Goal: Task Accomplishment & Management: Use online tool/utility

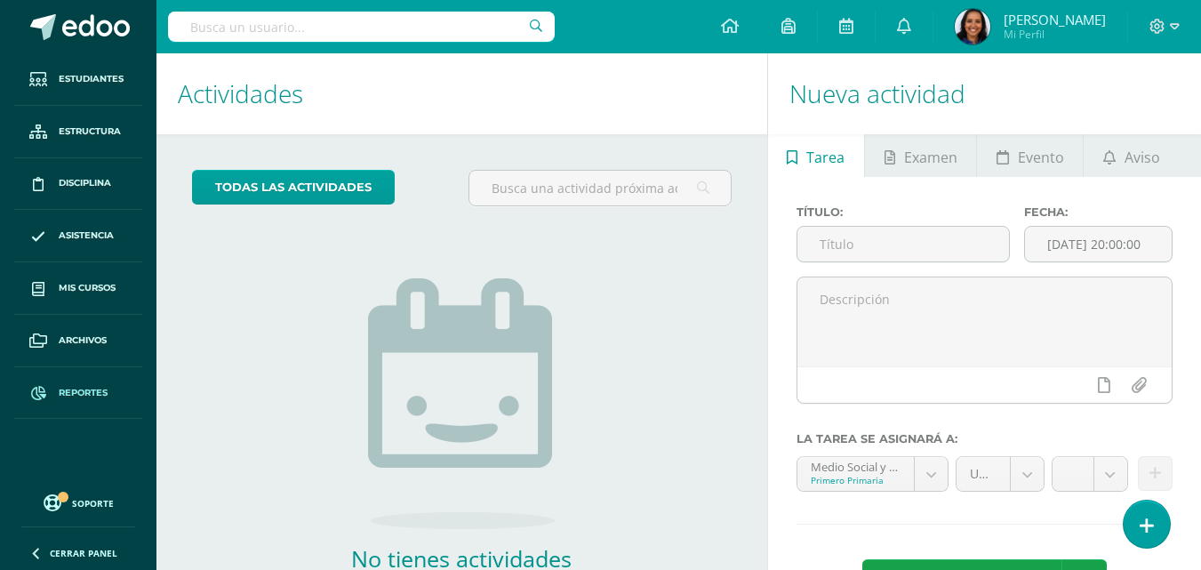
click at [93, 382] on link "Reportes" at bounding box center [78, 393] width 128 height 52
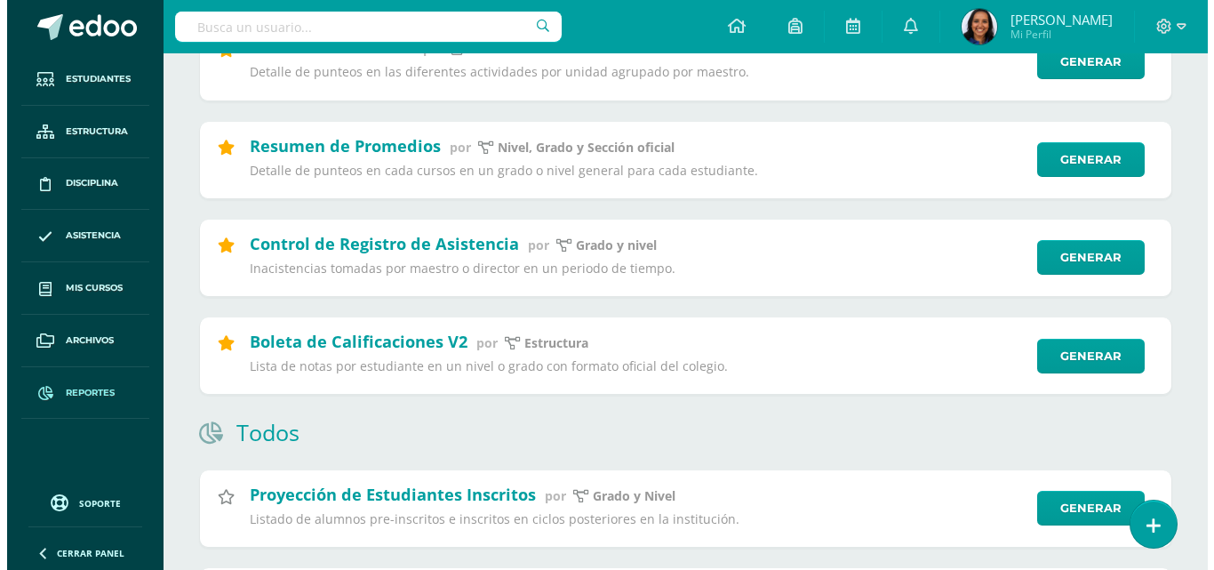
scroll to position [283, 0]
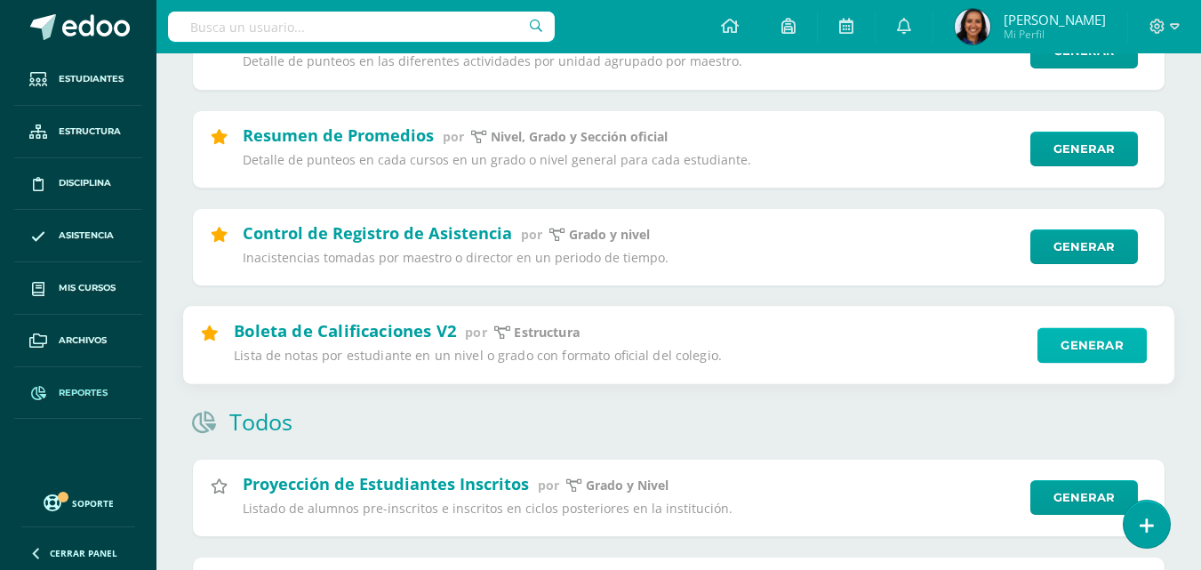
click at [1086, 348] on link "Generar" at bounding box center [1091, 345] width 109 height 36
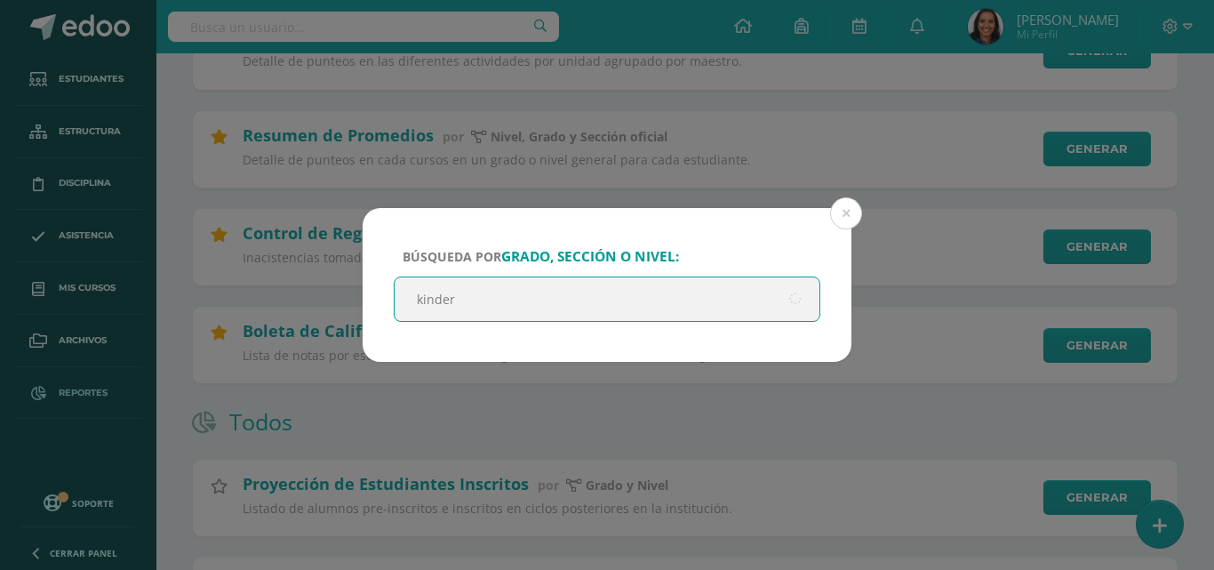
type input "kinder B"
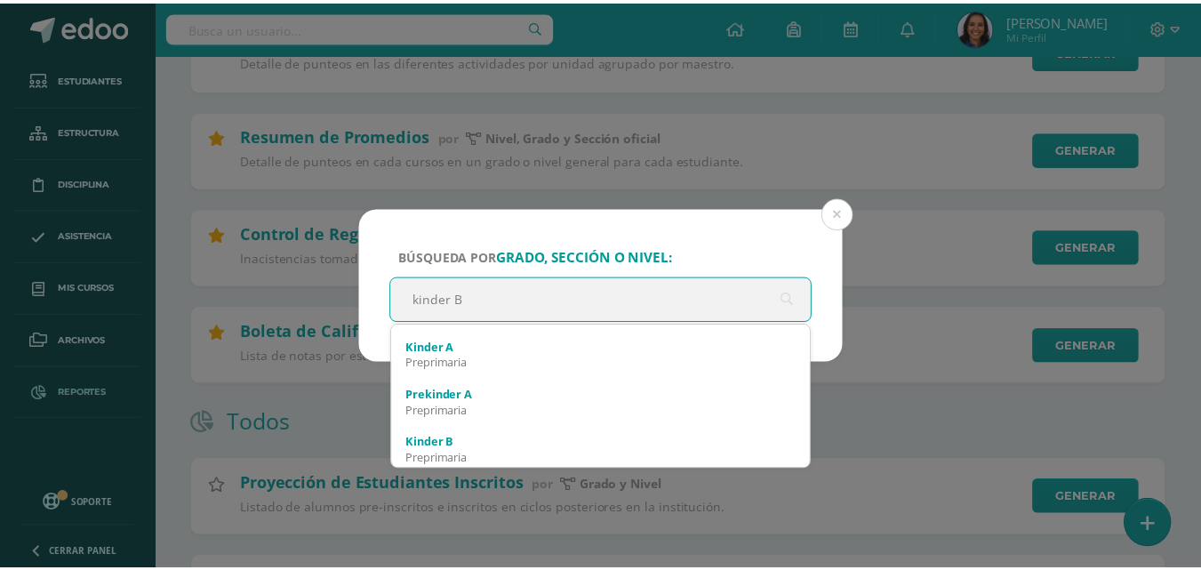
scroll to position [131, 0]
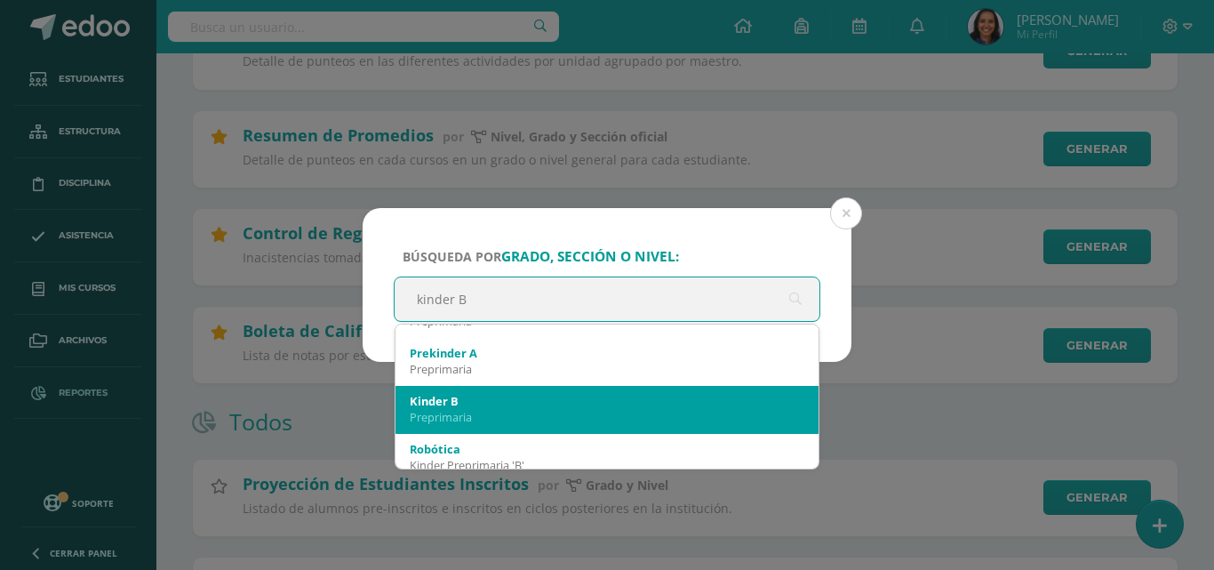
click at [602, 410] on div "Preprimaria" at bounding box center [607, 417] width 395 height 16
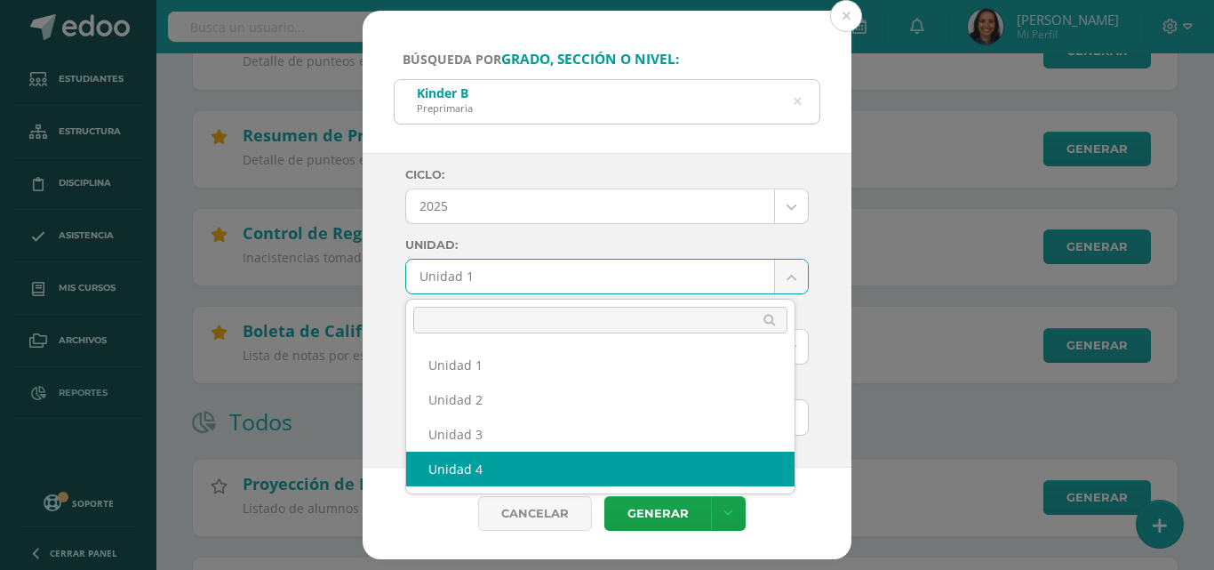
select select "Unidad 4"
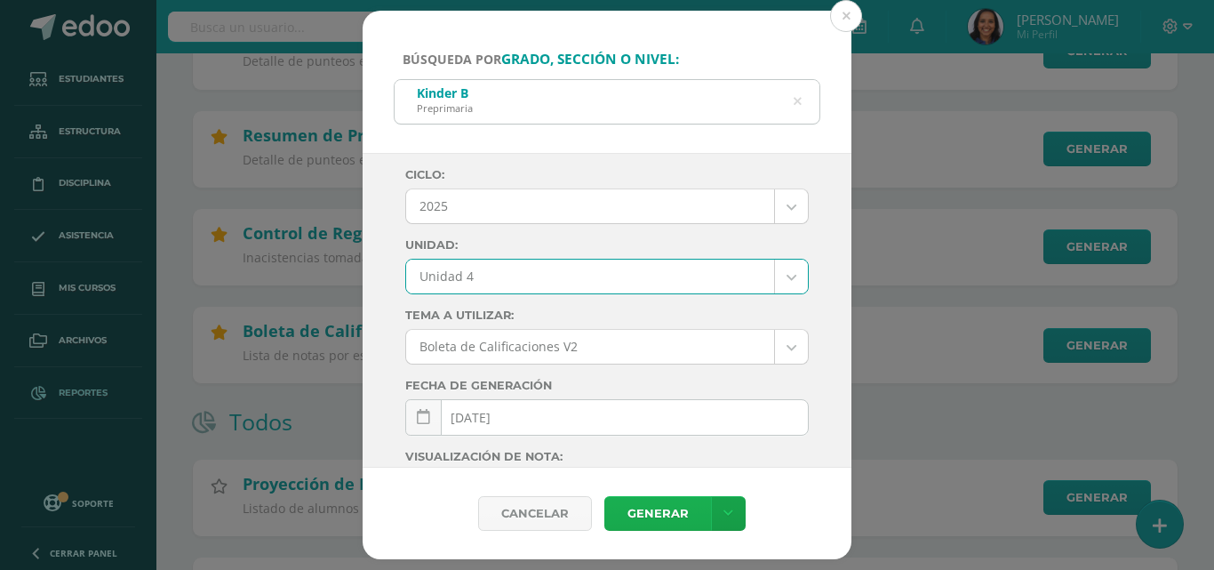
click at [647, 501] on link "Generar" at bounding box center [657, 513] width 107 height 35
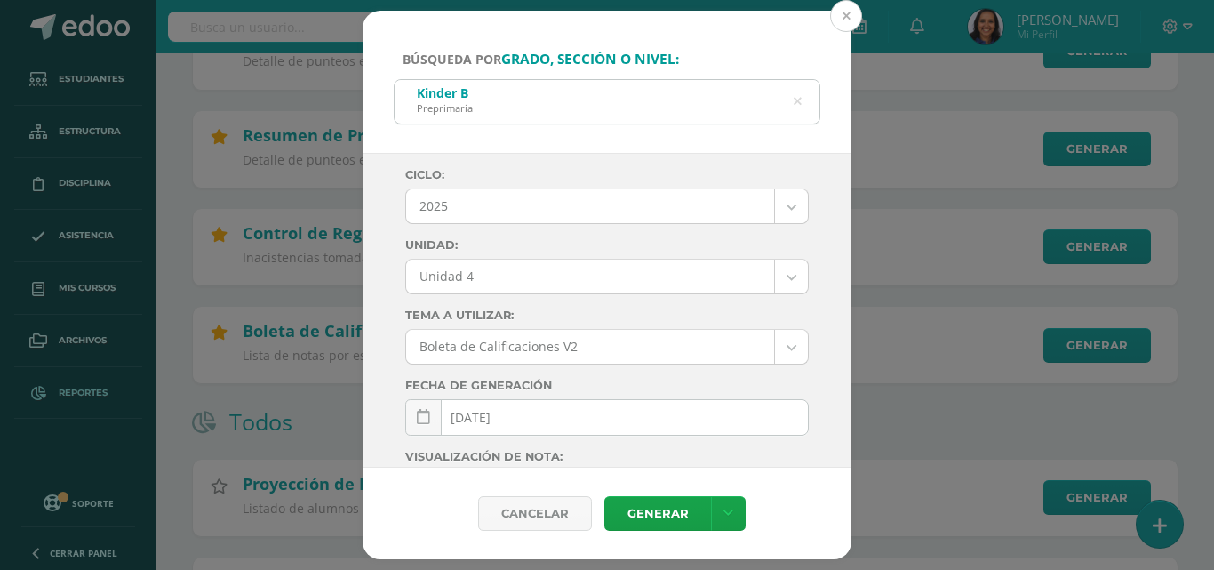
click at [849, 22] on button at bounding box center [846, 16] width 32 height 32
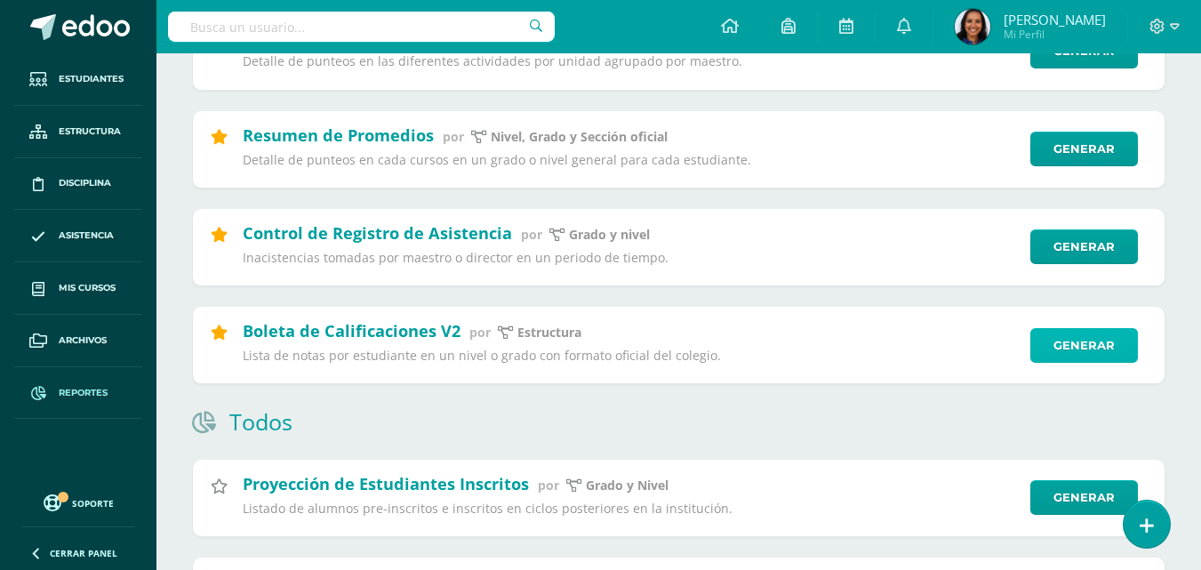
scroll to position [0, 0]
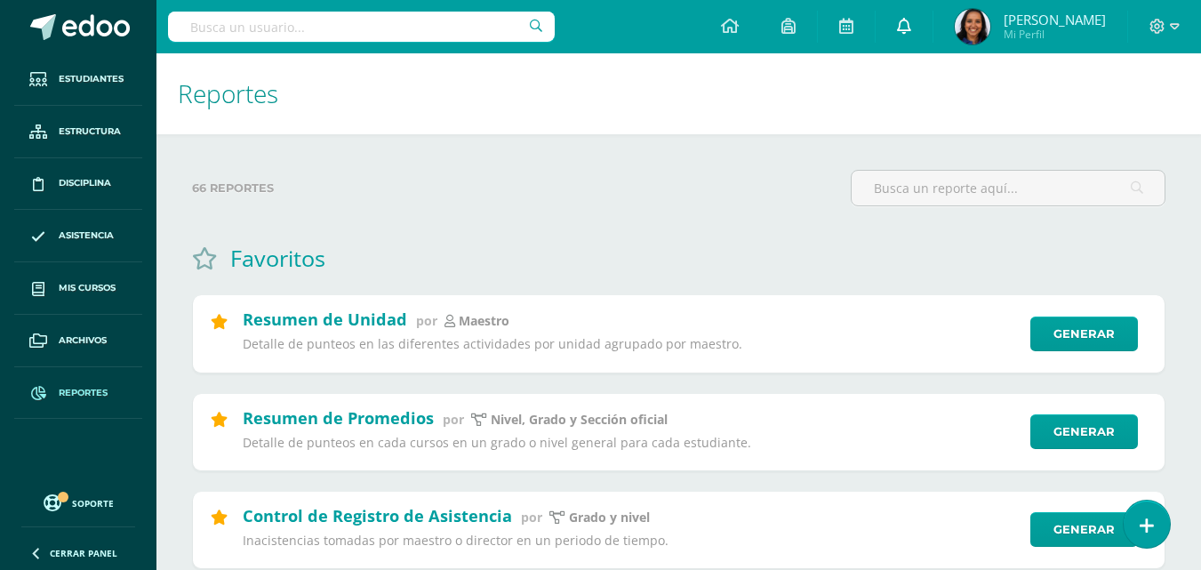
click at [911, 20] on icon at bounding box center [904, 26] width 14 height 16
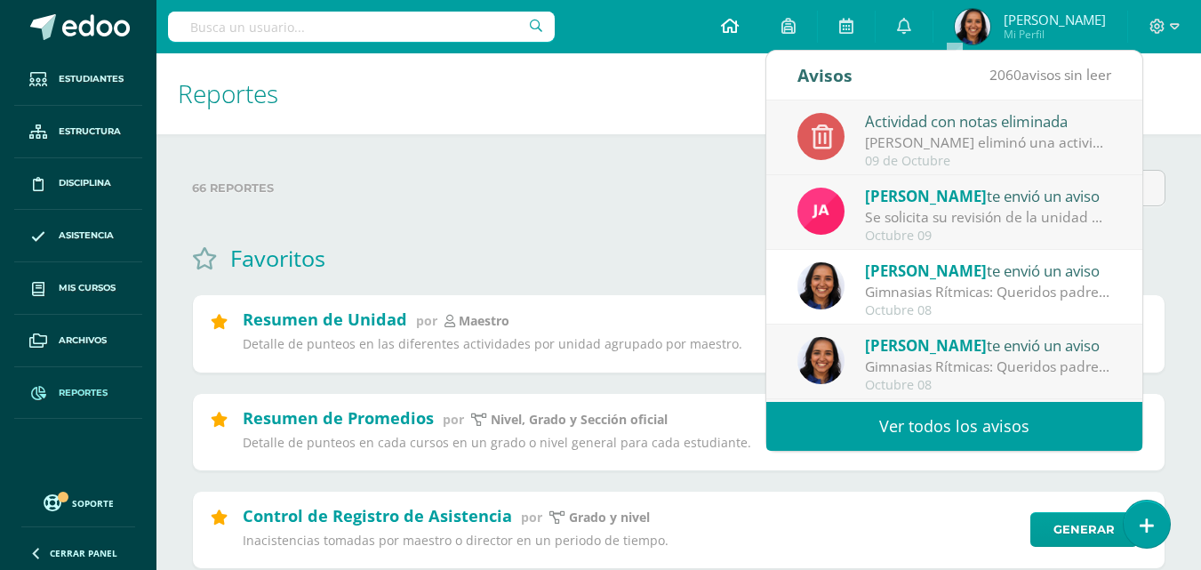
click at [760, 38] on link at bounding box center [730, 26] width 60 height 53
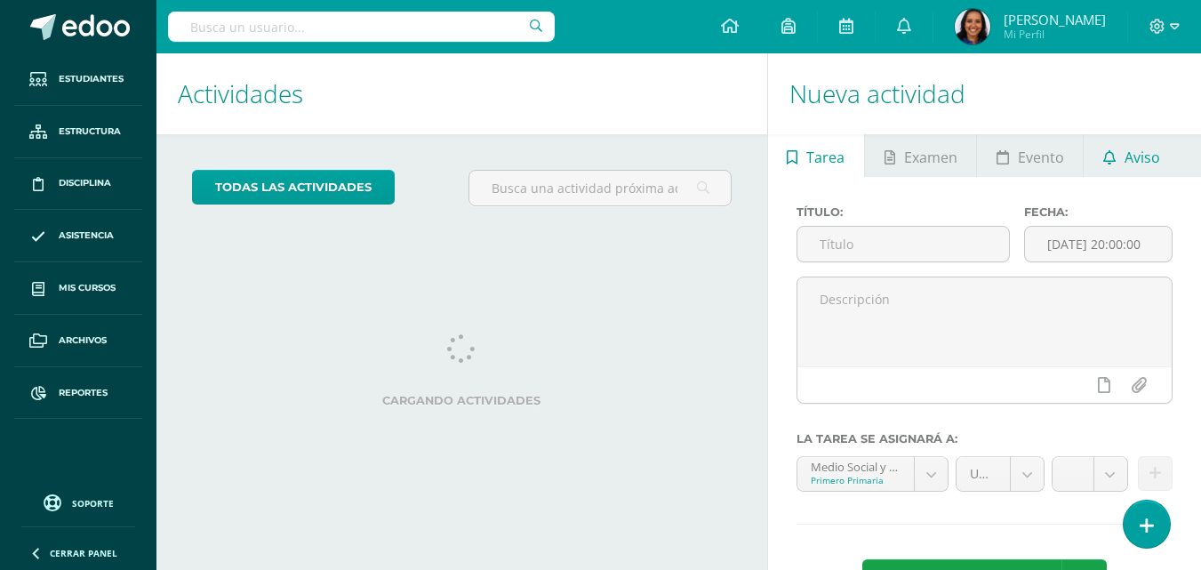
click at [1151, 172] on span "Aviso" at bounding box center [1142, 157] width 36 height 43
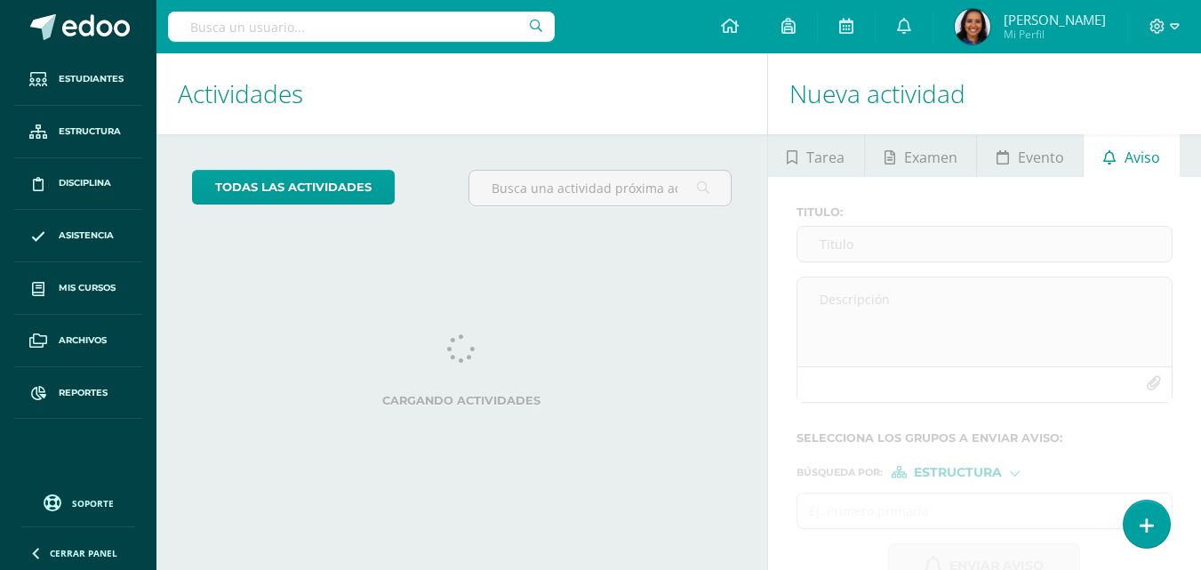
scroll to position [47, 0]
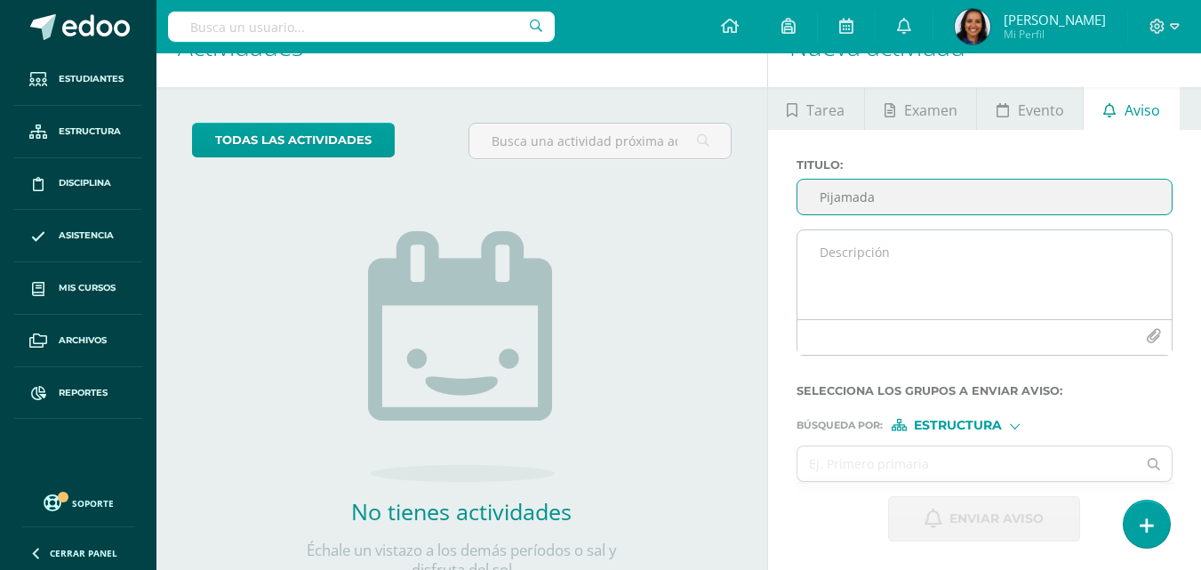
type input "Pijamada"
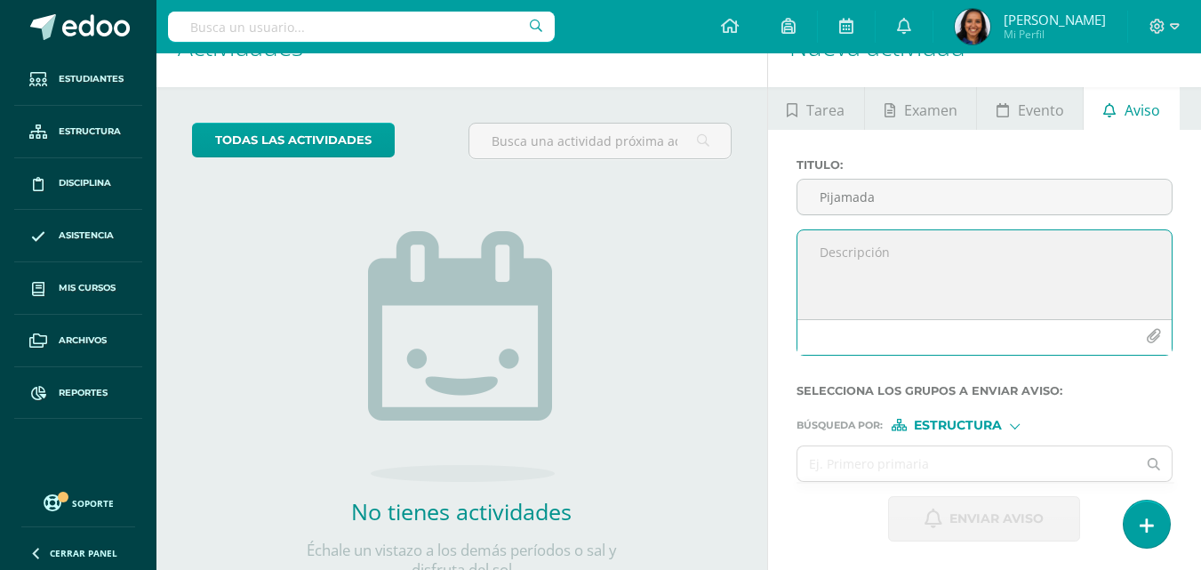
click at [1016, 249] on textarea at bounding box center [984, 274] width 374 height 89
type textarea "Queridos padres de familia, gusto de saludarlos. Les envío nota de"
click at [103, 375] on link "Reportes" at bounding box center [78, 393] width 128 height 52
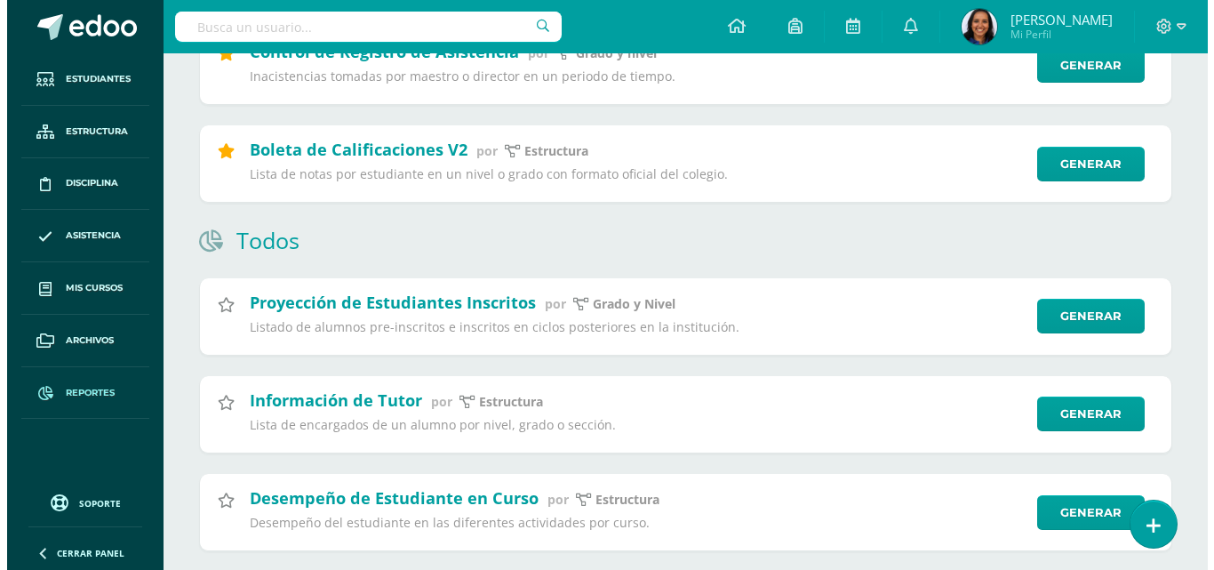
scroll to position [452, 0]
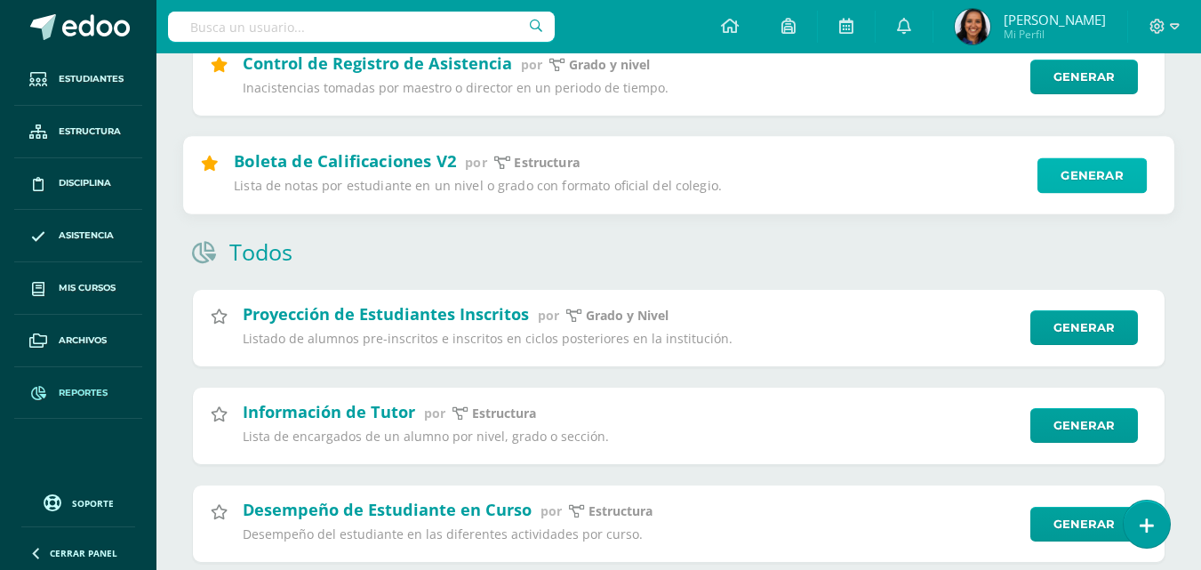
click at [1065, 173] on link "Generar" at bounding box center [1091, 175] width 109 height 36
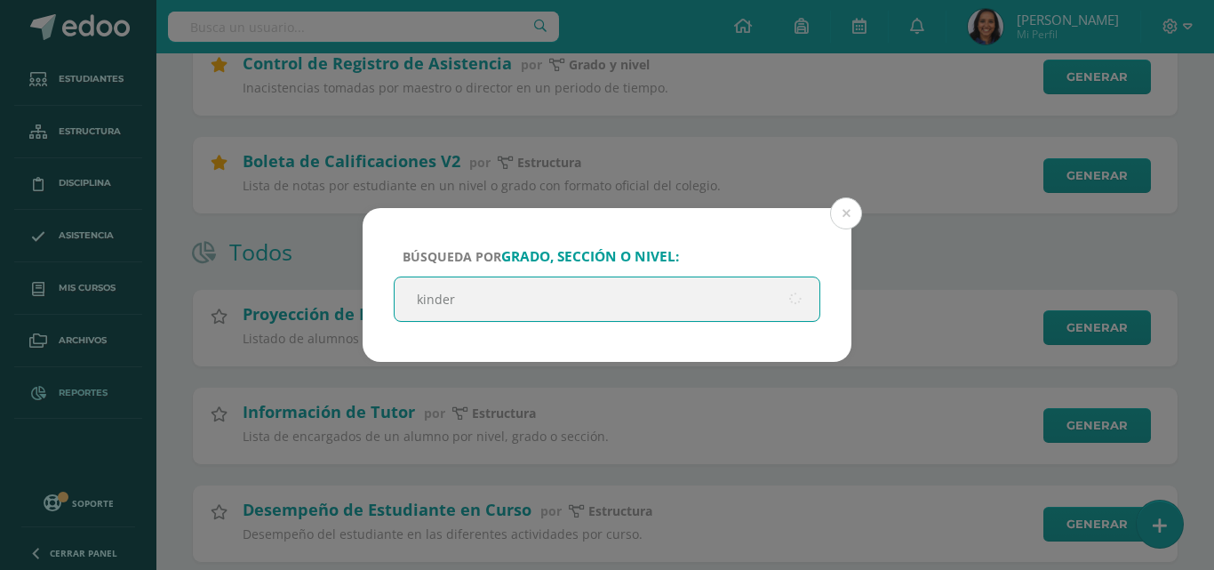
type input "kinder"
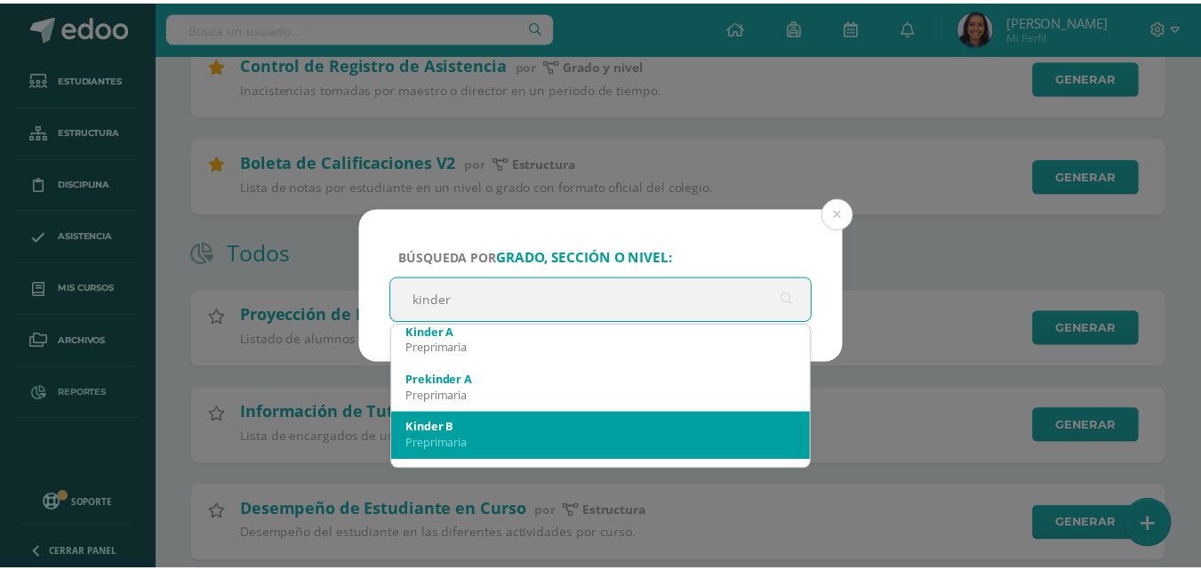
scroll to position [107, 0]
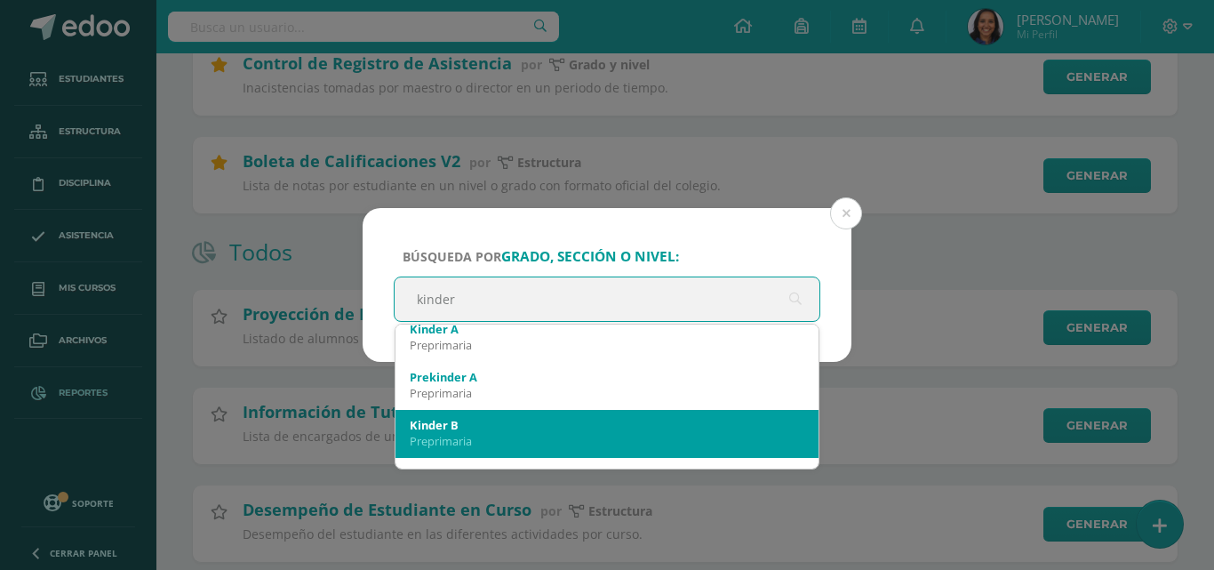
click at [724, 439] on div "Preprimaria" at bounding box center [607, 441] width 395 height 16
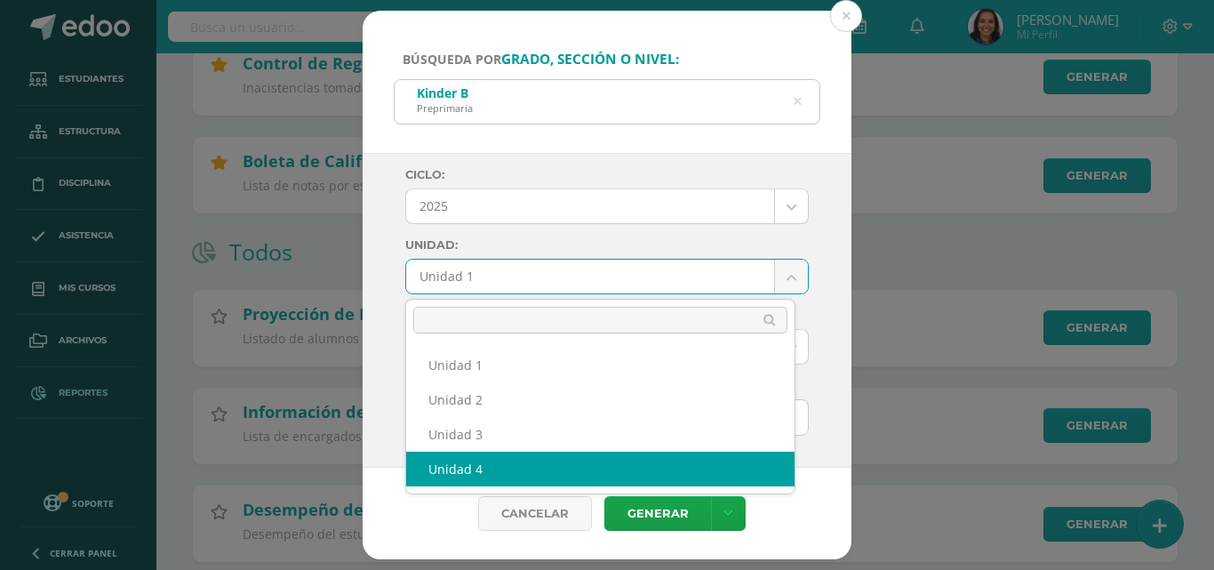
select select "Unidad 4"
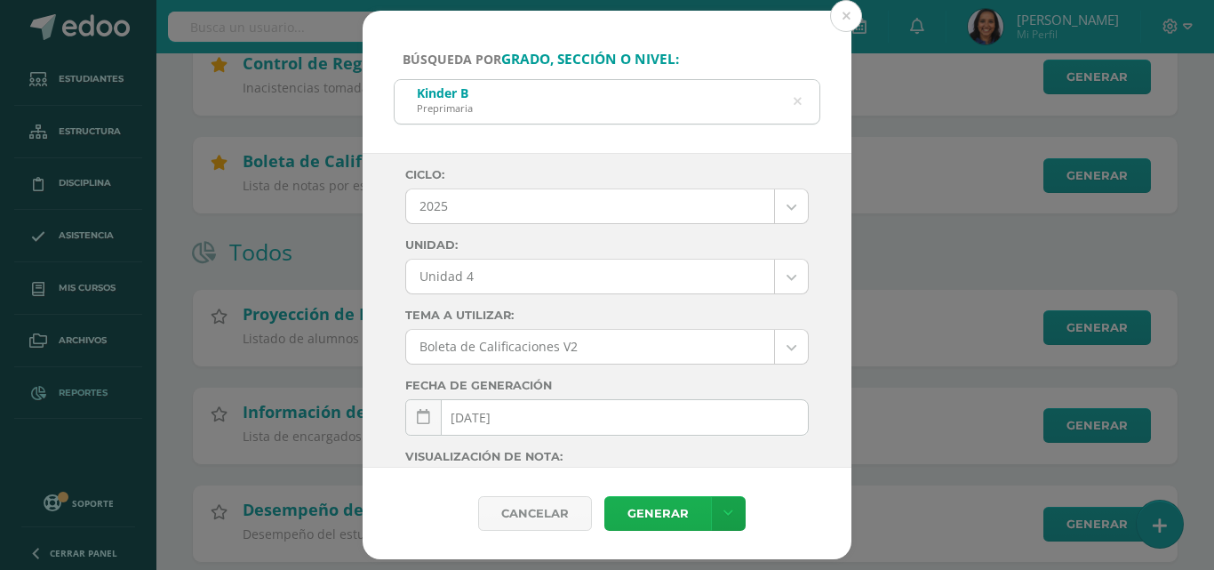
click at [671, 509] on link "Generar" at bounding box center [657, 513] width 107 height 35
click at [849, 22] on button at bounding box center [846, 16] width 32 height 32
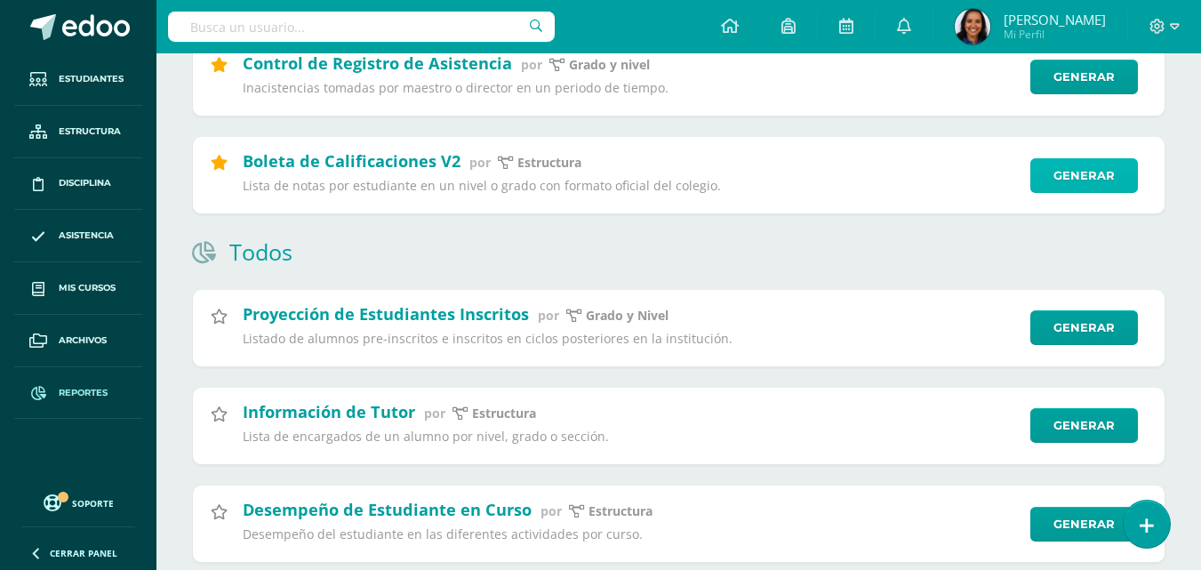
scroll to position [0, 0]
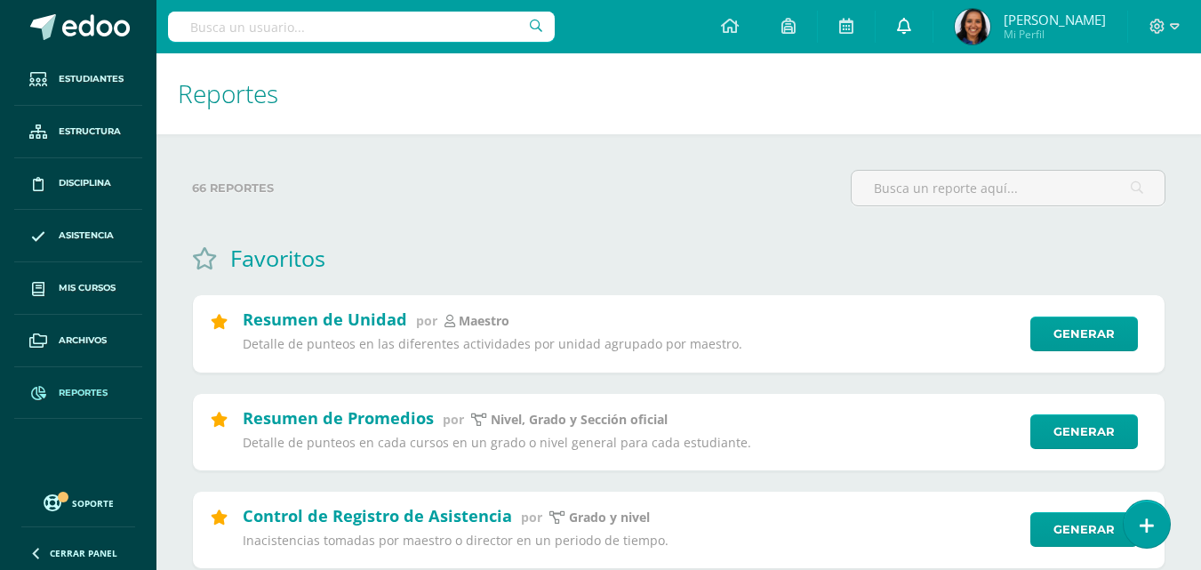
click at [911, 33] on icon at bounding box center [904, 26] width 14 height 16
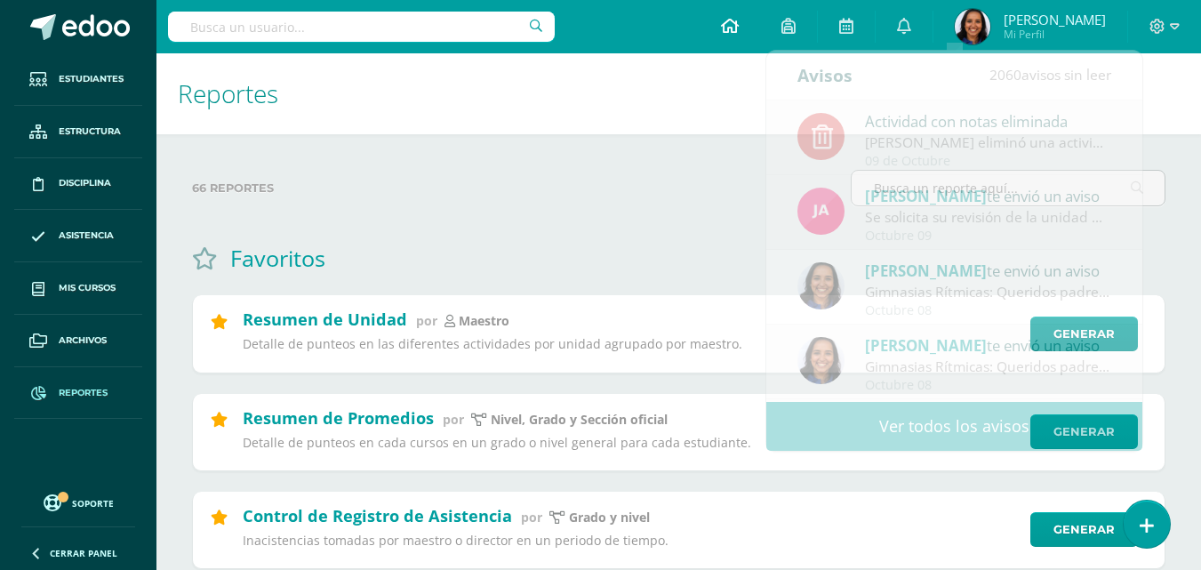
click at [760, 46] on link at bounding box center [730, 26] width 60 height 53
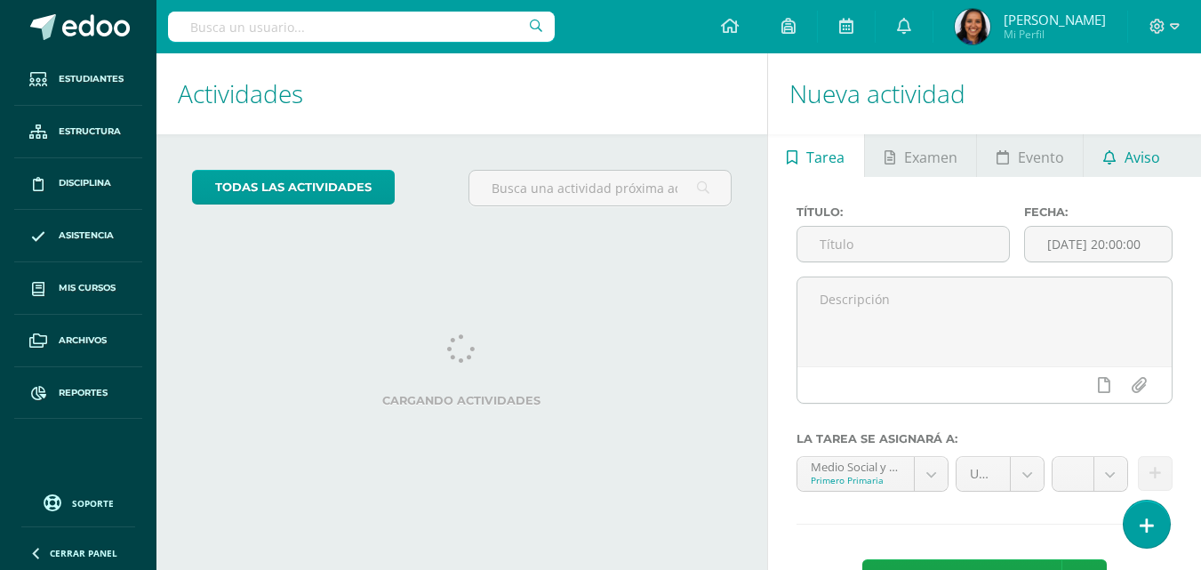
click at [1103, 153] on icon at bounding box center [1109, 157] width 12 height 14
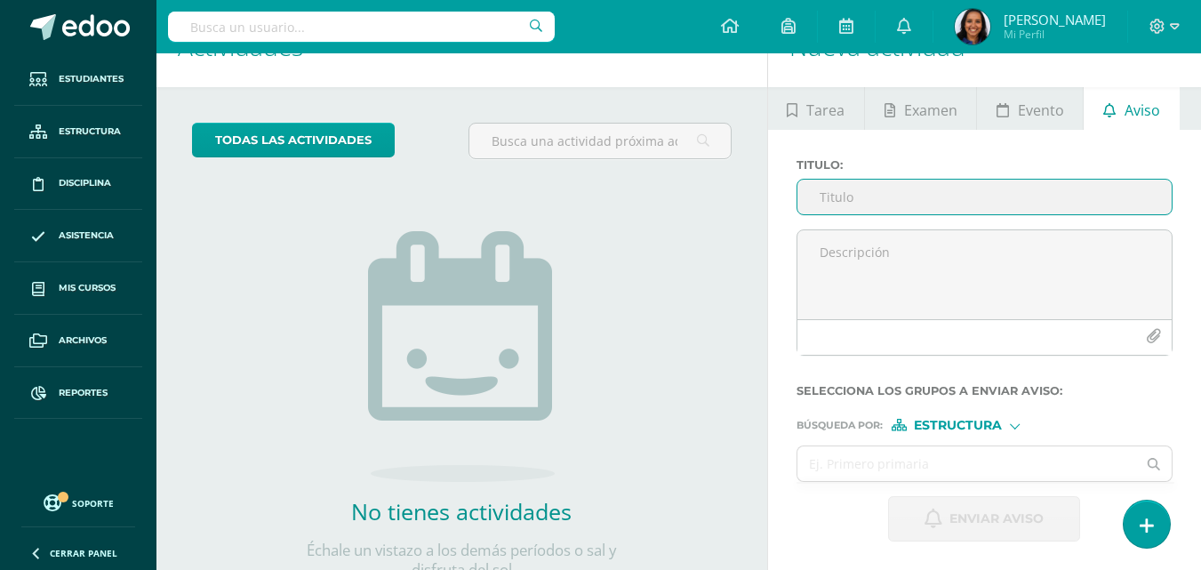
scroll to position [7, 0]
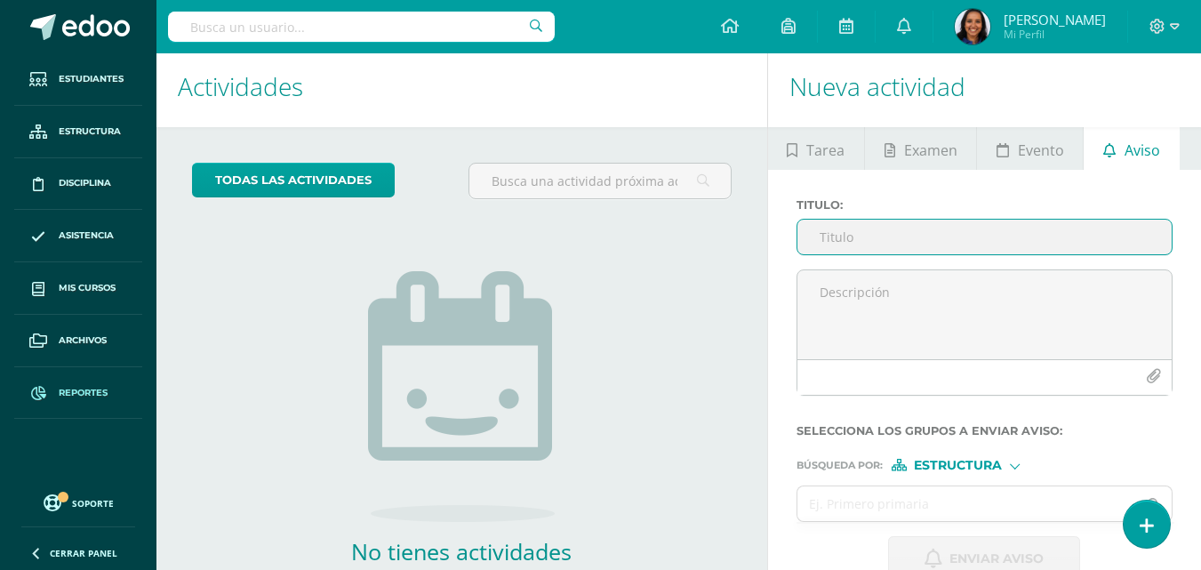
click at [76, 389] on span "Reportes" at bounding box center [83, 393] width 49 height 14
